Goal: Transaction & Acquisition: Purchase product/service

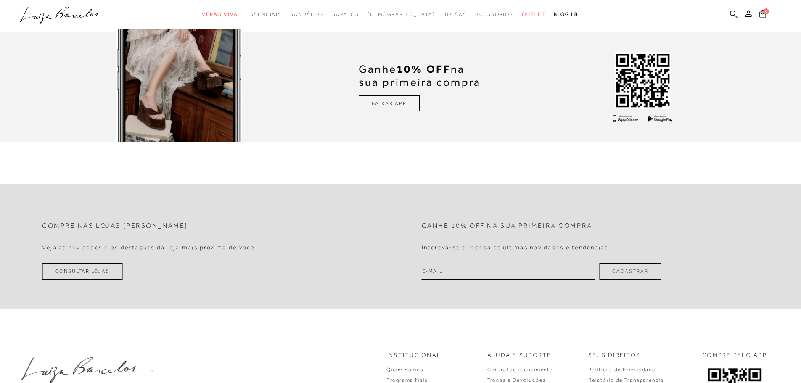
scroll to position [2691, 0]
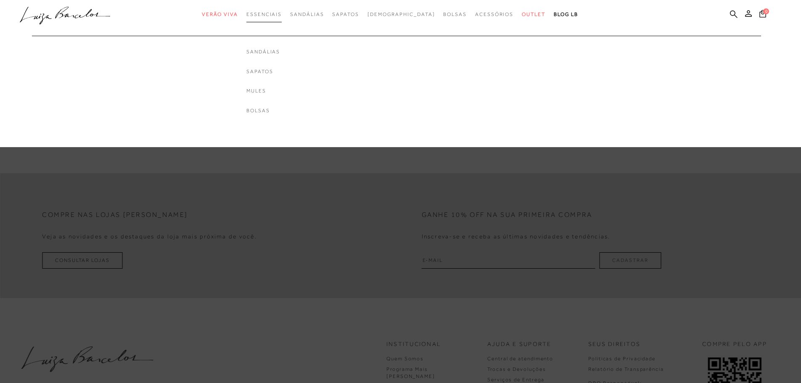
click at [269, 12] on span "Essenciais" at bounding box center [263, 14] width 35 height 6
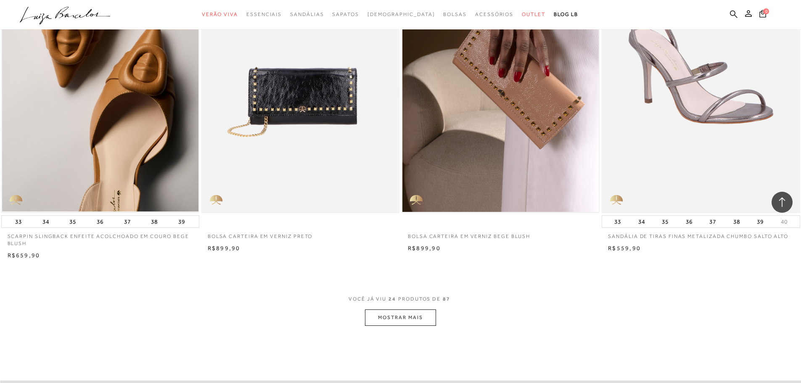
scroll to position [1892, 0]
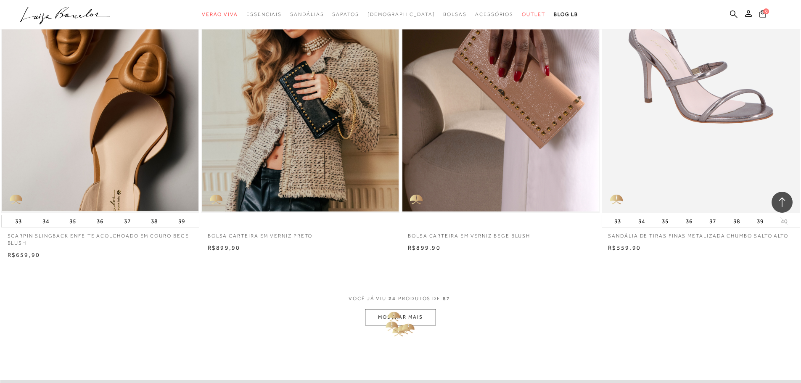
click at [404, 319] on button "MOSTRAR MAIS" at bounding box center [400, 317] width 71 height 16
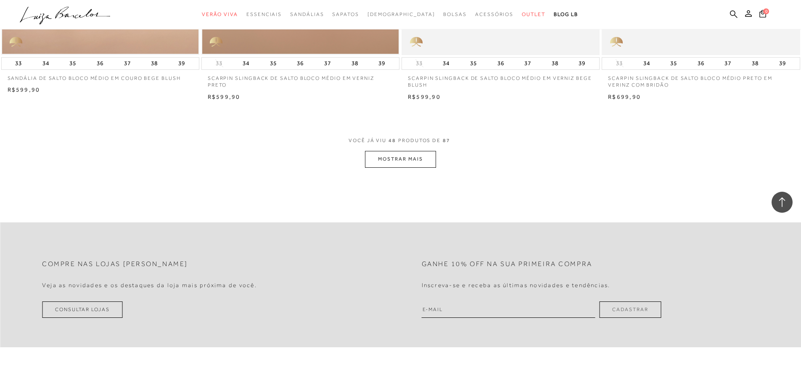
scroll to position [4163, 0]
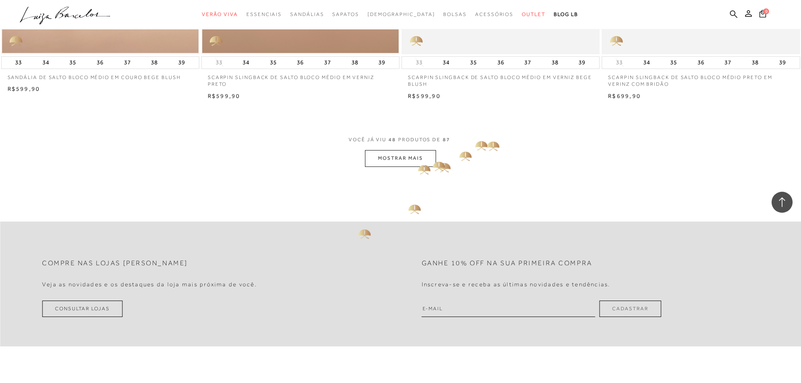
click at [412, 161] on button "MOSTRAR MAIS" at bounding box center [400, 158] width 71 height 16
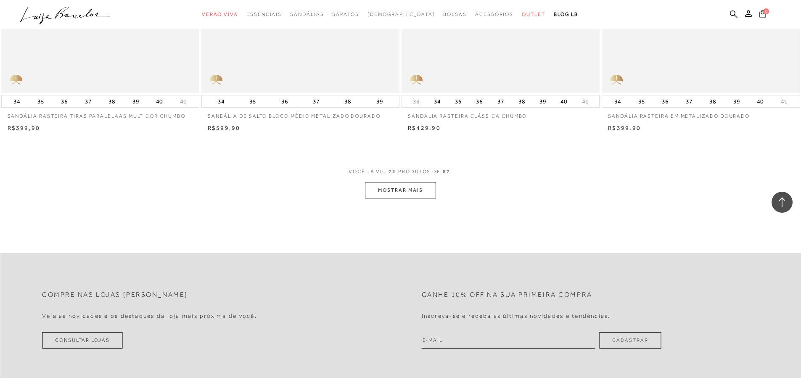
scroll to position [6265, 0]
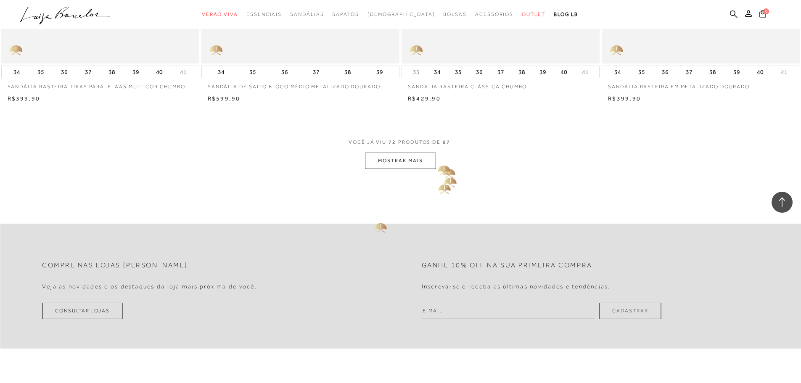
click at [427, 161] on button "MOSTRAR MAIS" at bounding box center [400, 161] width 71 height 16
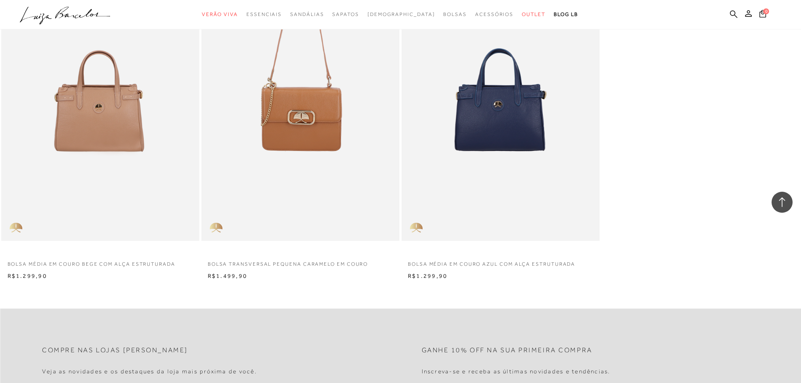
scroll to position [7568, 0]
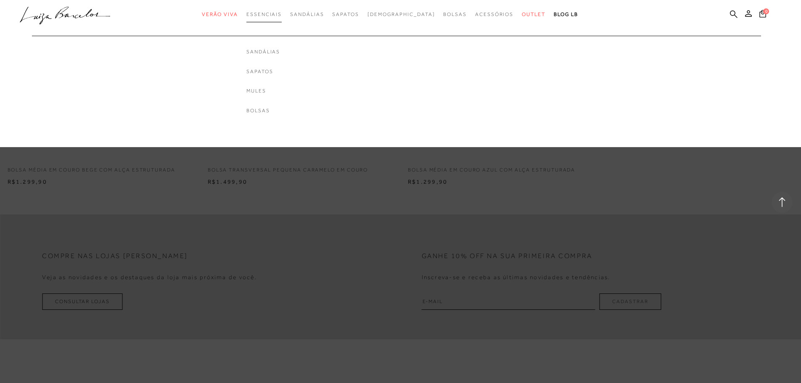
click at [282, 11] on link "Essenciais" at bounding box center [263, 15] width 35 height 16
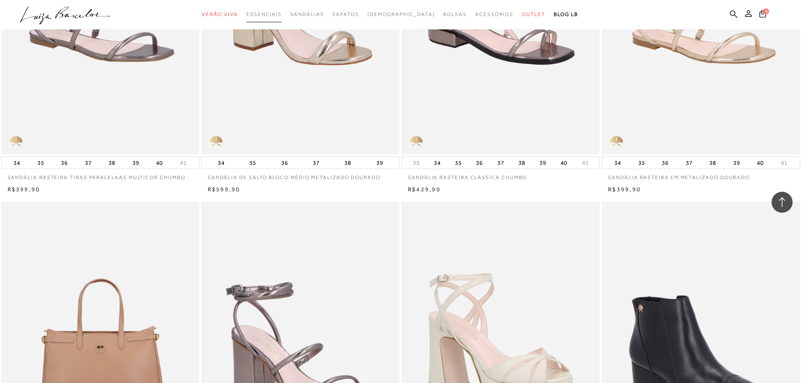
scroll to position [0, 0]
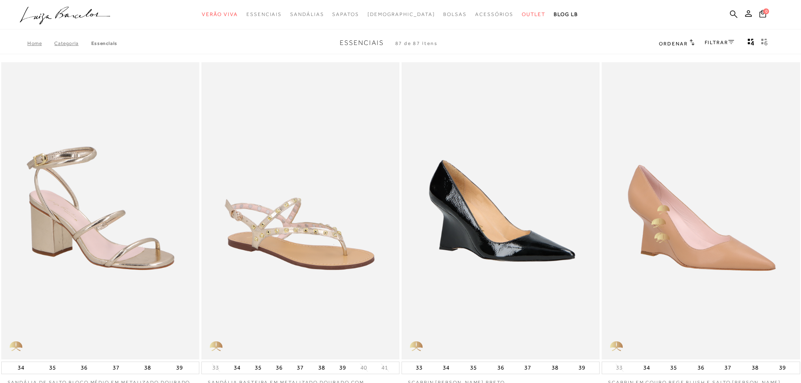
click at [658, 201] on img at bounding box center [701, 210] width 197 height 297
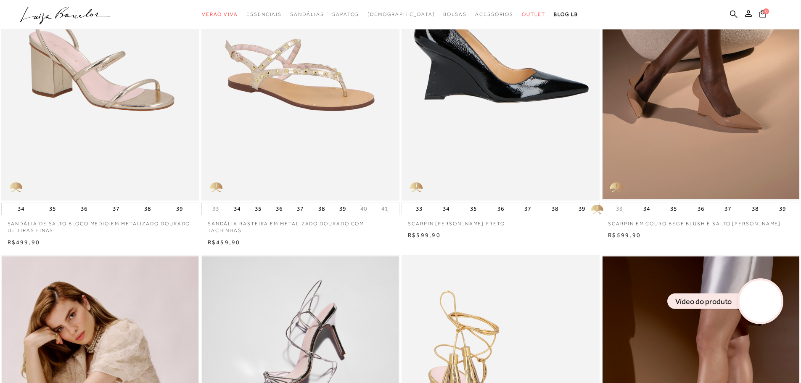
scroll to position [252, 0]
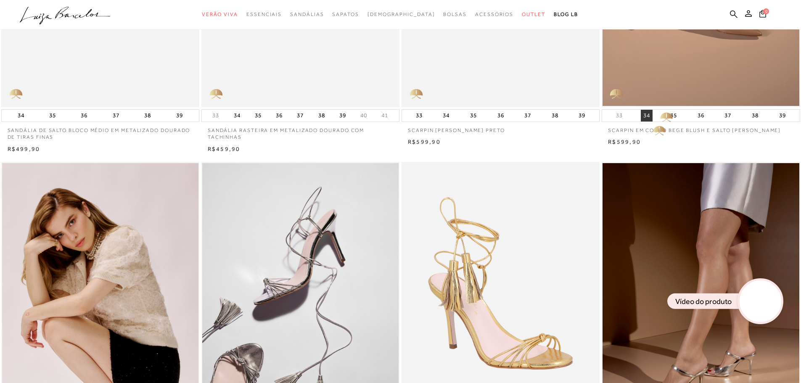
click at [648, 116] on button "34" at bounding box center [647, 116] width 12 height 12
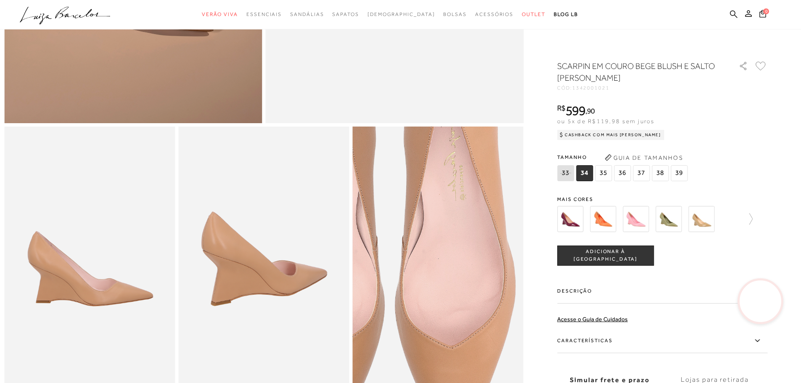
scroll to position [412, 0]
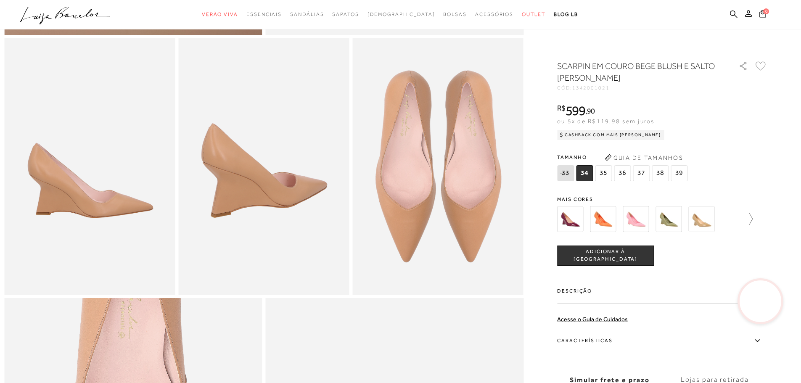
click at [749, 220] on icon at bounding box center [747, 219] width 12 height 12
click at [722, 225] on img at bounding box center [716, 219] width 26 height 26
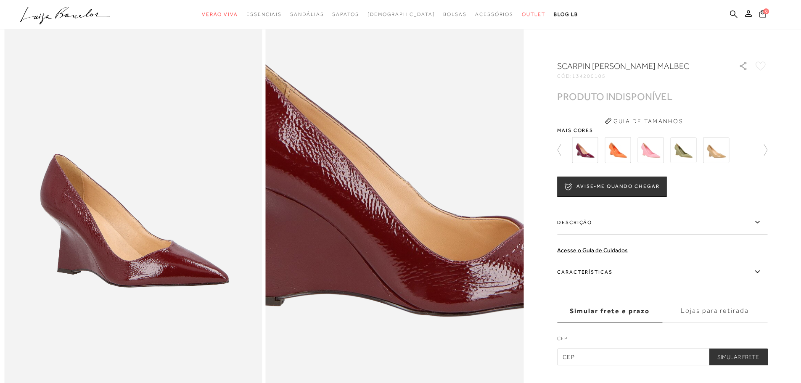
scroll to position [42, 0]
